Goal: Navigation & Orientation: Understand site structure

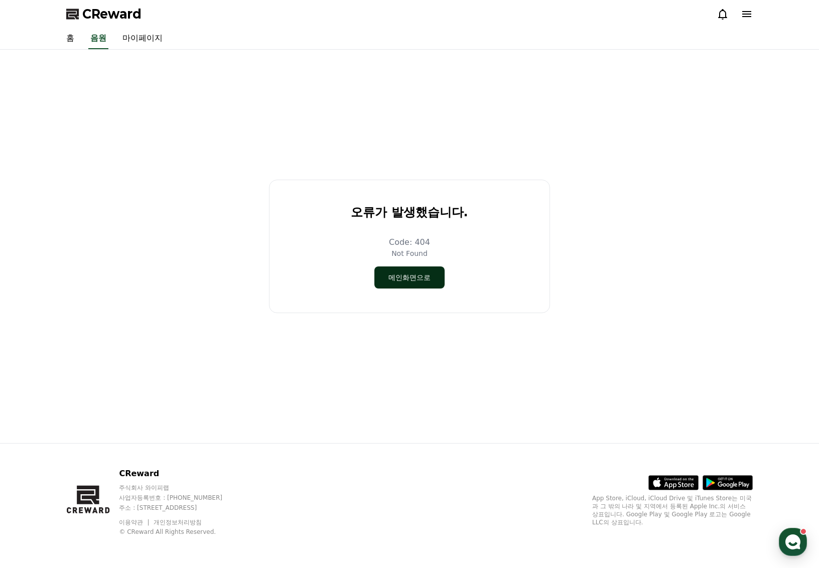
click at [400, 277] on button "메인화면으로" at bounding box center [409, 277] width 70 height 22
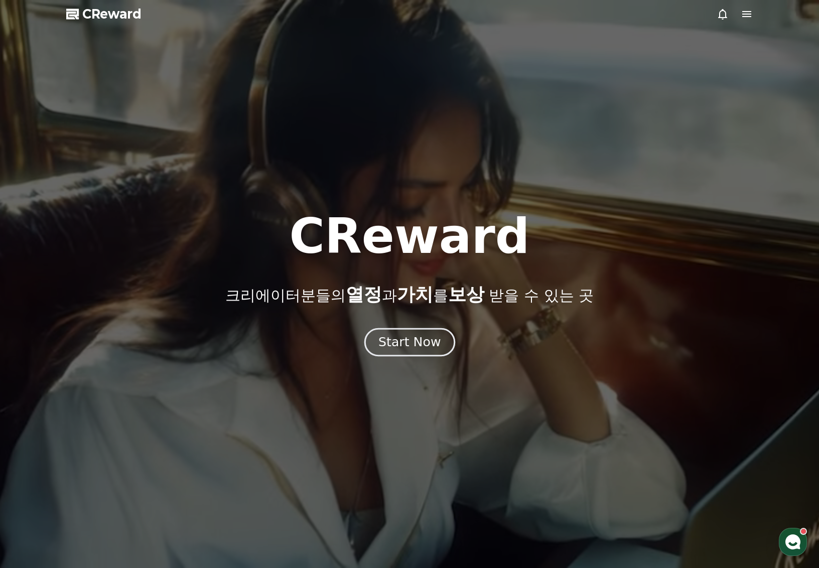
click at [406, 337] on div "Start Now" at bounding box center [409, 342] width 62 height 17
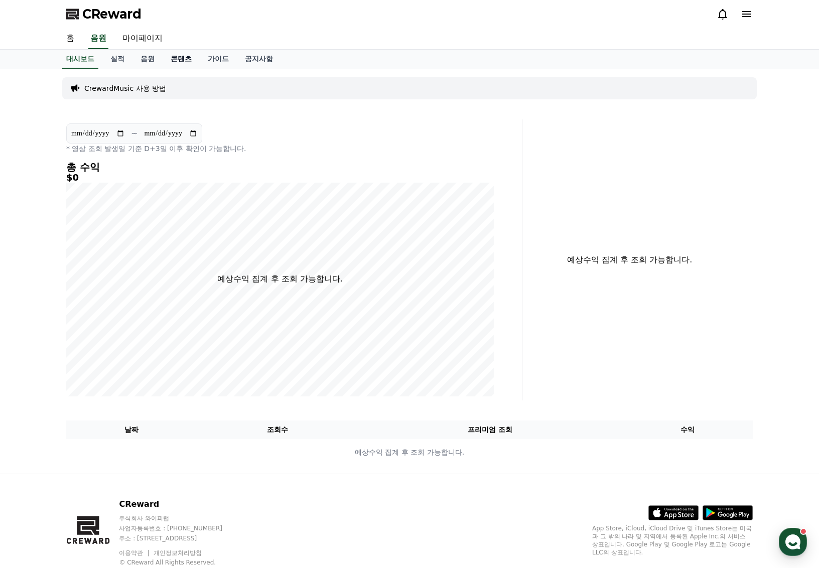
click at [170, 58] on link "콘텐츠" at bounding box center [181, 59] width 37 height 19
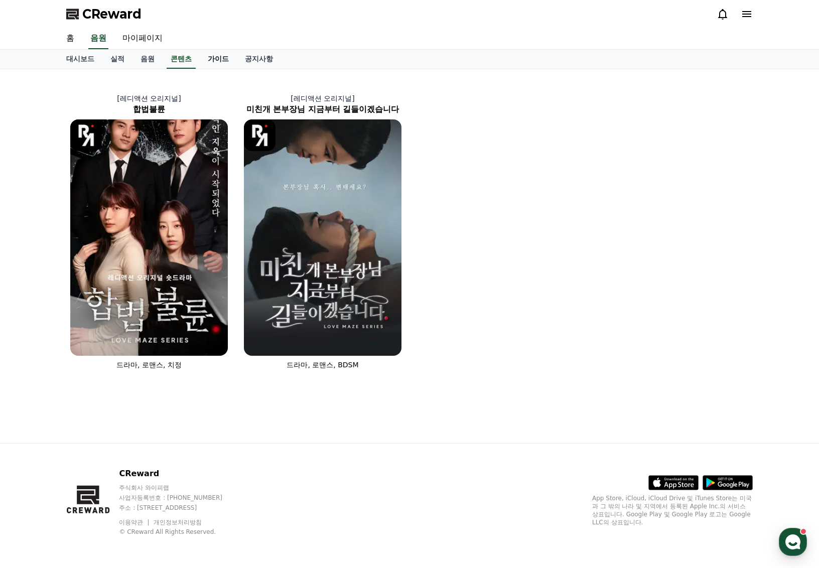
click at [205, 59] on link "가이드" at bounding box center [218, 59] width 37 height 19
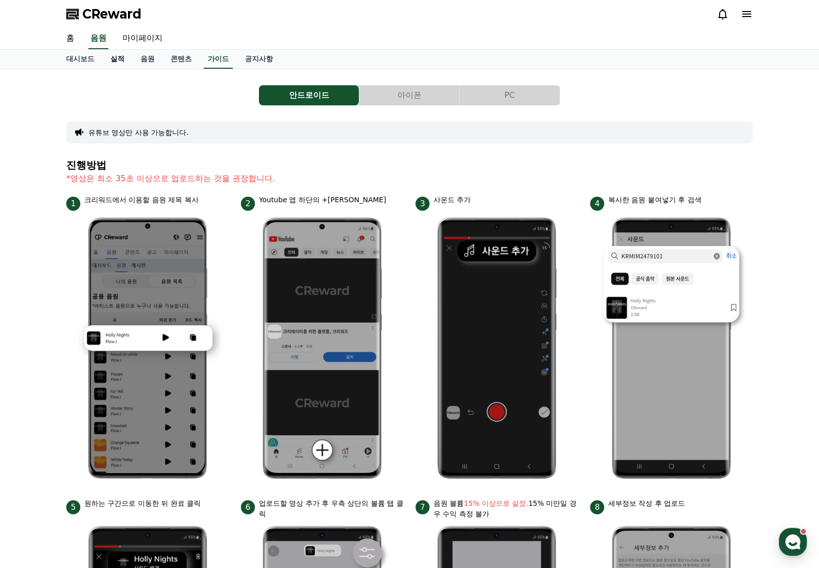
click at [114, 57] on link "실적" at bounding box center [117, 59] width 30 height 19
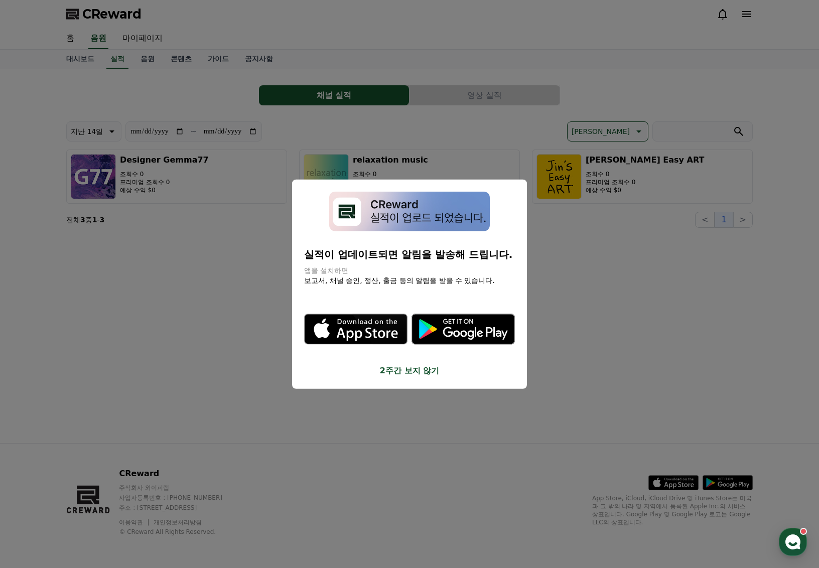
click at [69, 38] on button "close modal" at bounding box center [409, 284] width 819 height 568
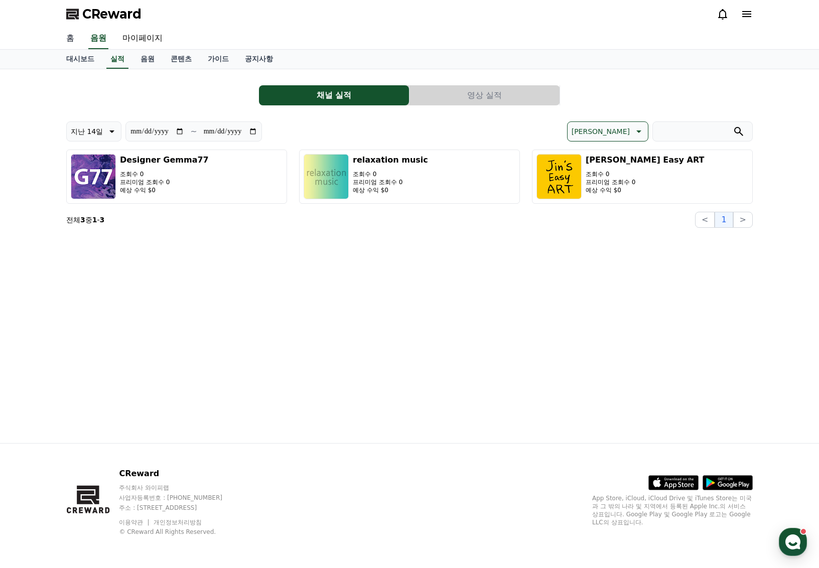
click at [70, 38] on link "홈" at bounding box center [70, 38] width 24 height 21
